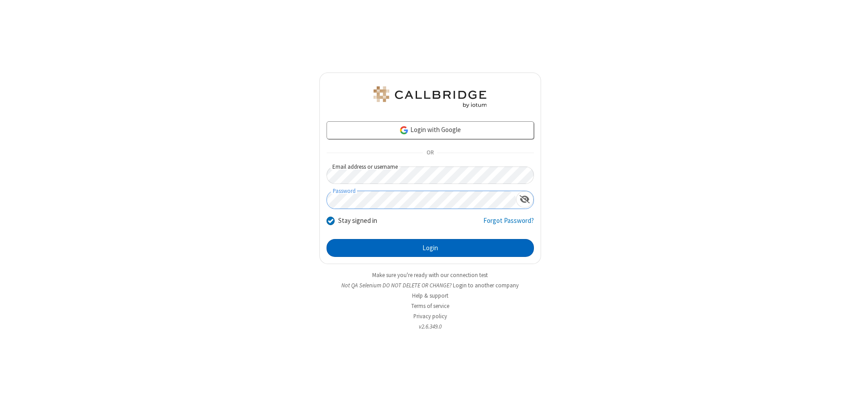
click at [430, 248] on button "Login" at bounding box center [430, 248] width 207 height 18
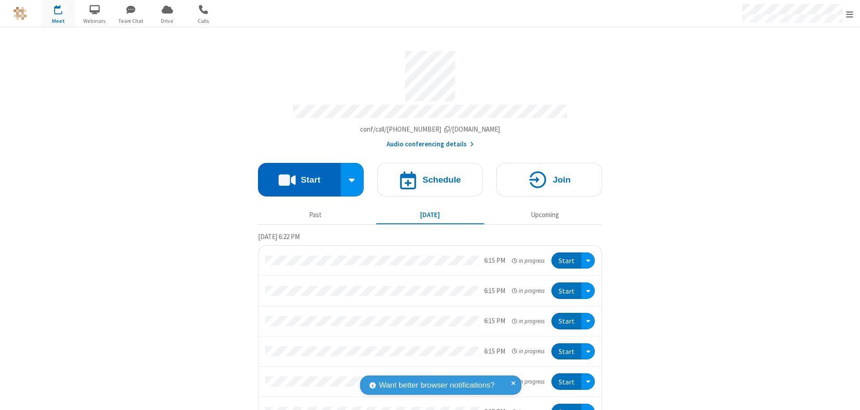
click at [296, 176] on button "Start" at bounding box center [299, 180] width 83 height 34
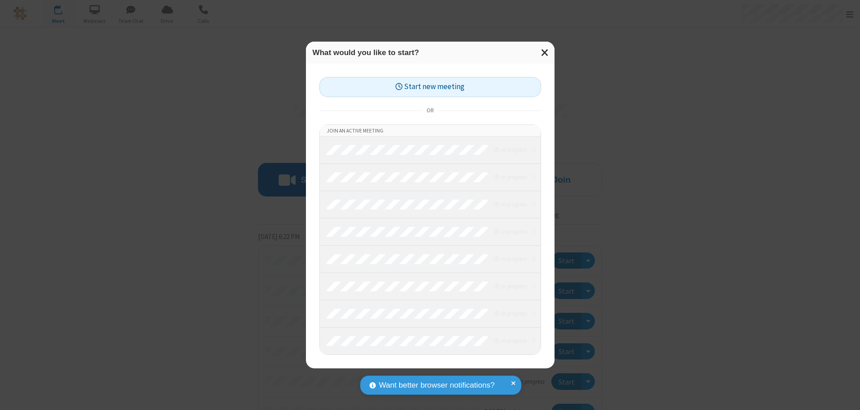
click at [430, 87] on button "Start new meeting" at bounding box center [430, 87] width 222 height 20
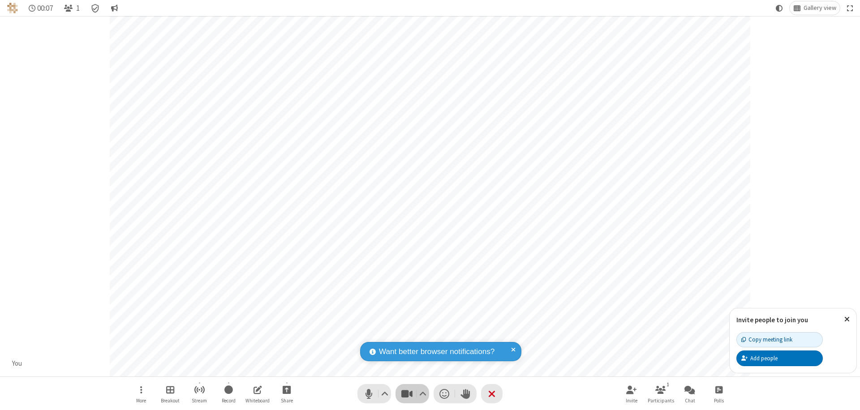
click at [407, 394] on span "Stop video (⌘+Shift+V)" at bounding box center [406, 393] width 13 height 13
click at [407, 394] on span "Start video (⌘+Shift+V)" at bounding box center [406, 393] width 13 height 13
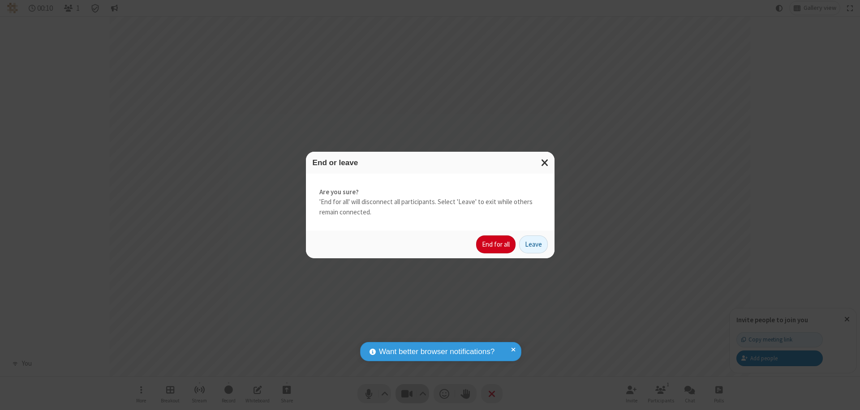
click at [496, 245] on button "End for all" at bounding box center [495, 245] width 39 height 18
